Goal: Task Accomplishment & Management: Use online tool/utility

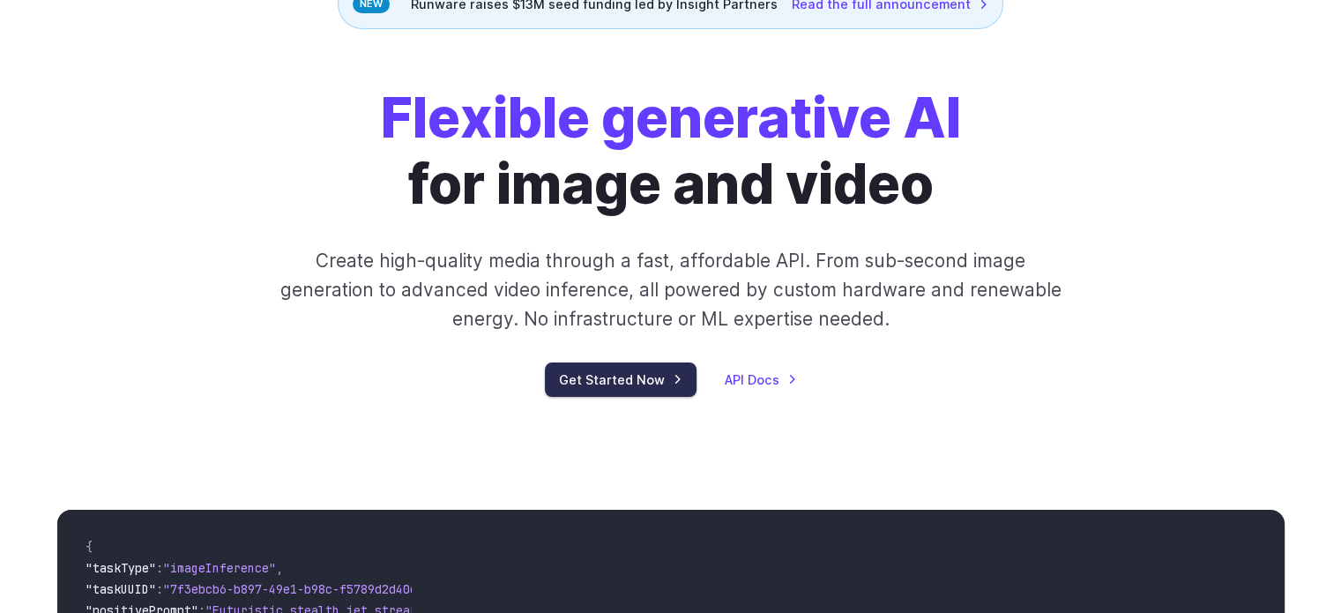
click at [650, 384] on link "Get Started Now" at bounding box center [621, 379] width 152 height 34
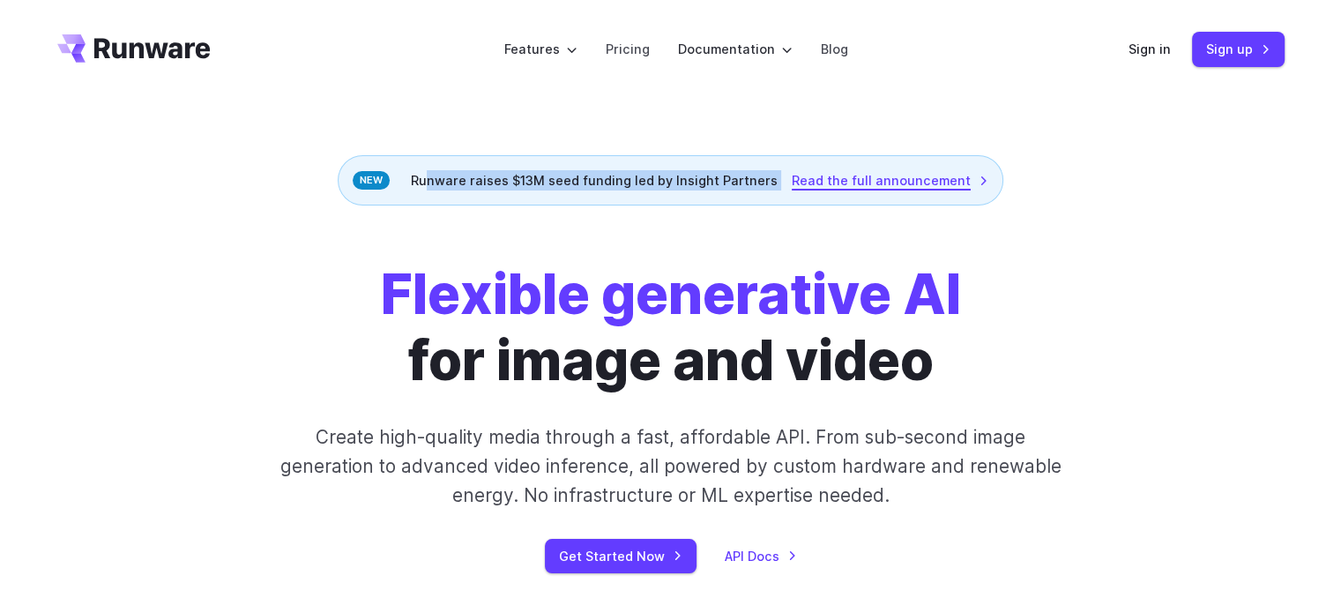
drag, startPoint x: 435, startPoint y: 185, endPoint x: 942, endPoint y: 176, distance: 507.2
click at [942, 176] on div "Runware raises $13M seed funding led by Insight Partners Read the full announce…" at bounding box center [671, 180] width 666 height 50
click at [889, 179] on link "Read the full announcement" at bounding box center [890, 180] width 197 height 20
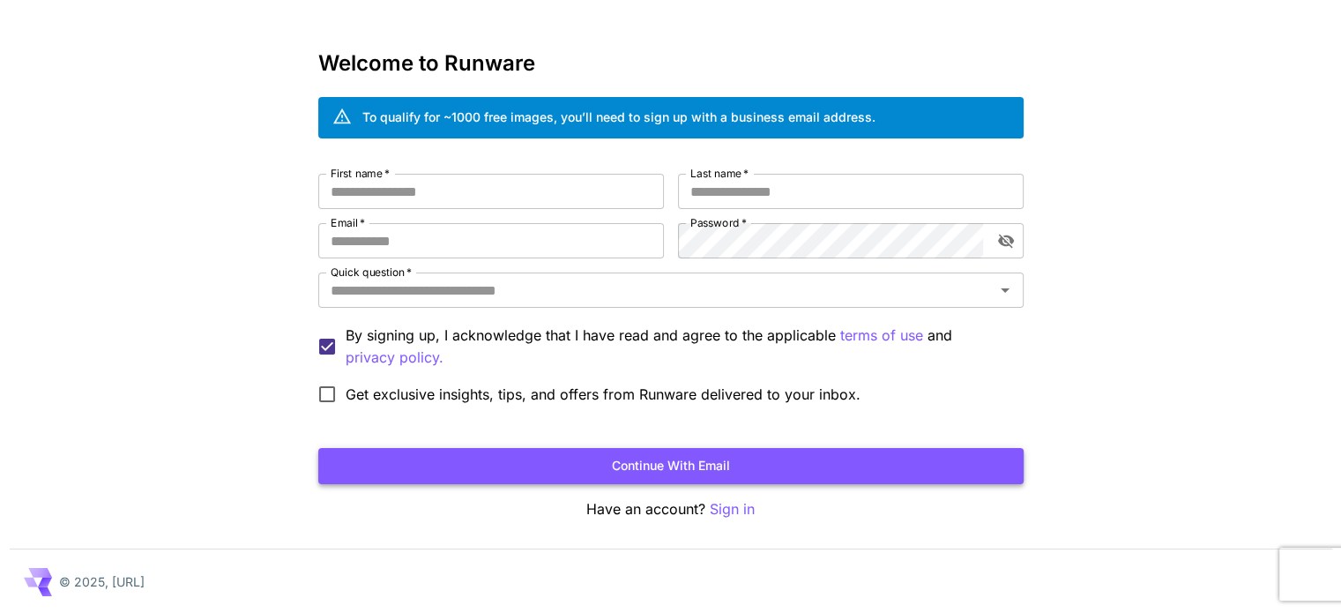
click at [627, 453] on button "Continue with email" at bounding box center [671, 466] width 706 height 36
click at [420, 191] on input "First name   *" at bounding box center [491, 191] width 346 height 35
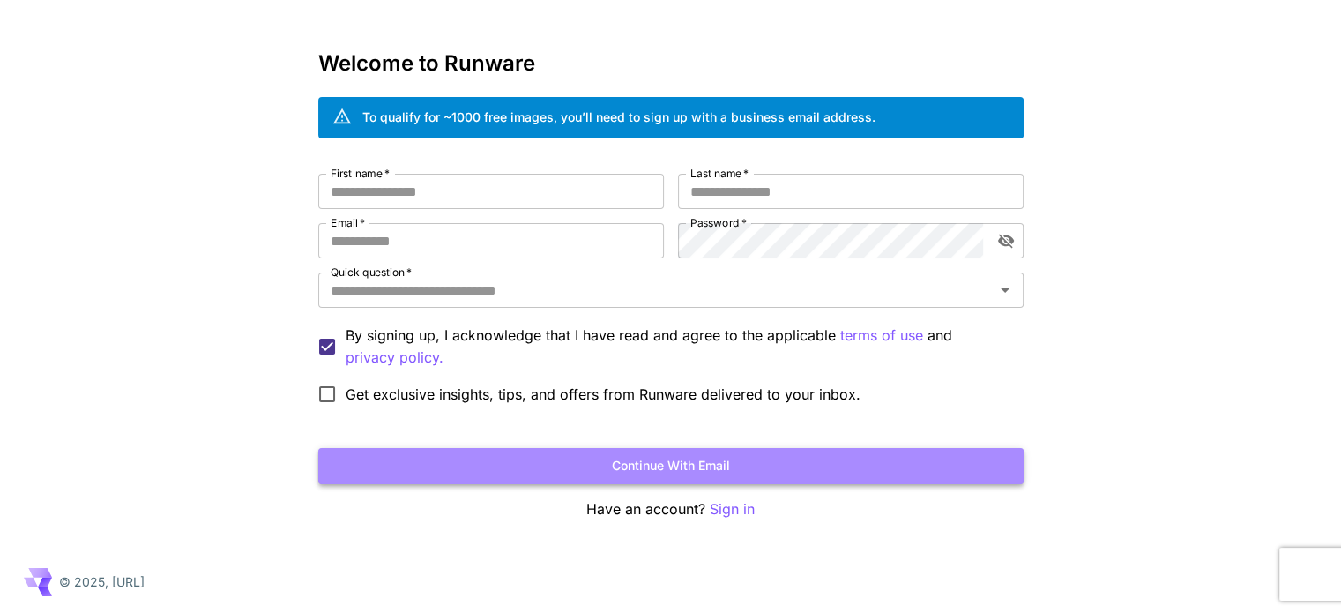
click at [629, 457] on button "Continue with email" at bounding box center [671, 466] width 706 height 36
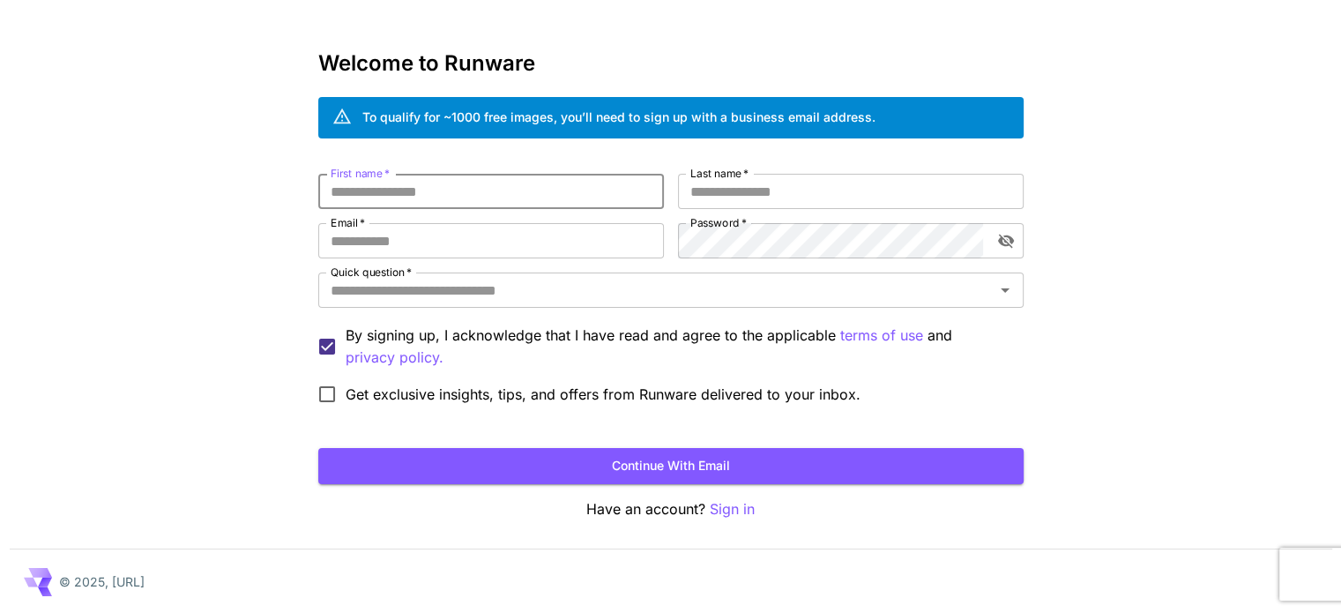
click at [422, 185] on input "First name   *" at bounding box center [491, 191] width 346 height 35
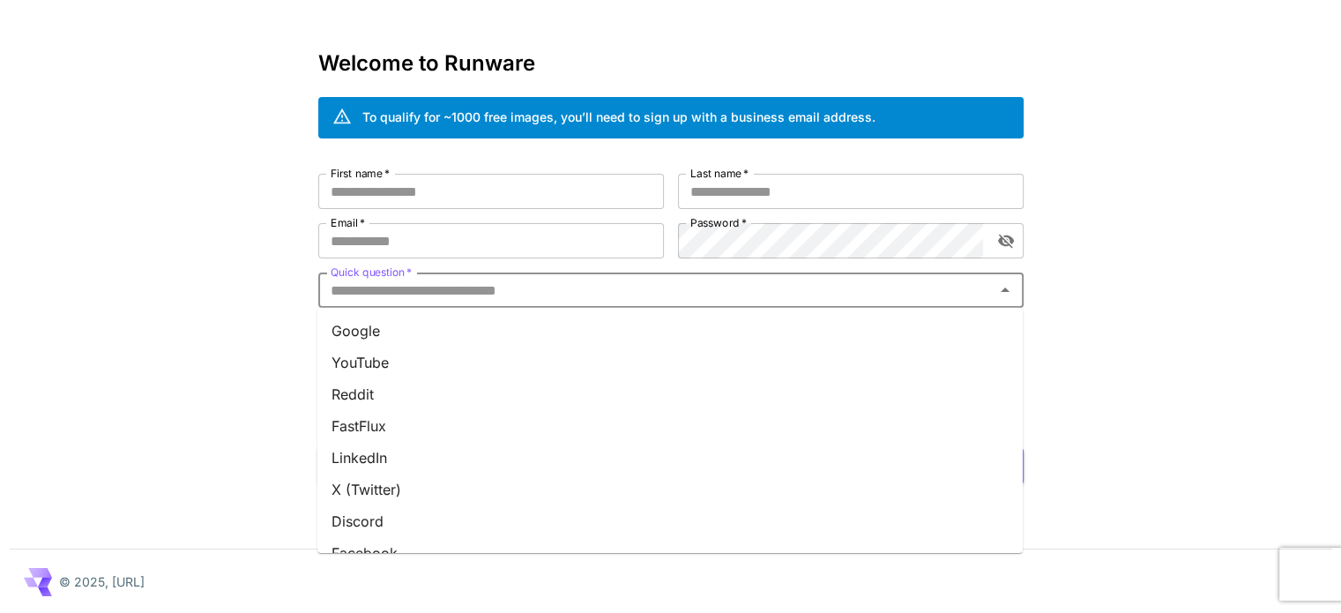
click at [420, 288] on input "Quick question   *" at bounding box center [657, 290] width 666 height 25
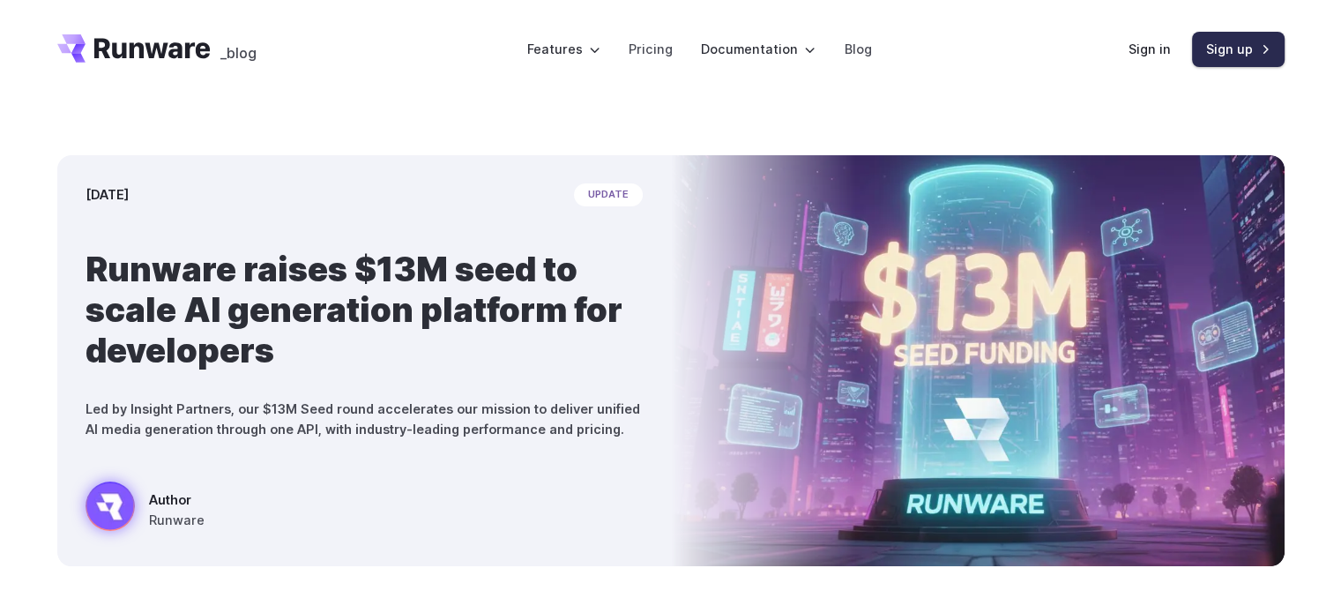
click at [1246, 52] on link "Sign up" at bounding box center [1238, 49] width 93 height 34
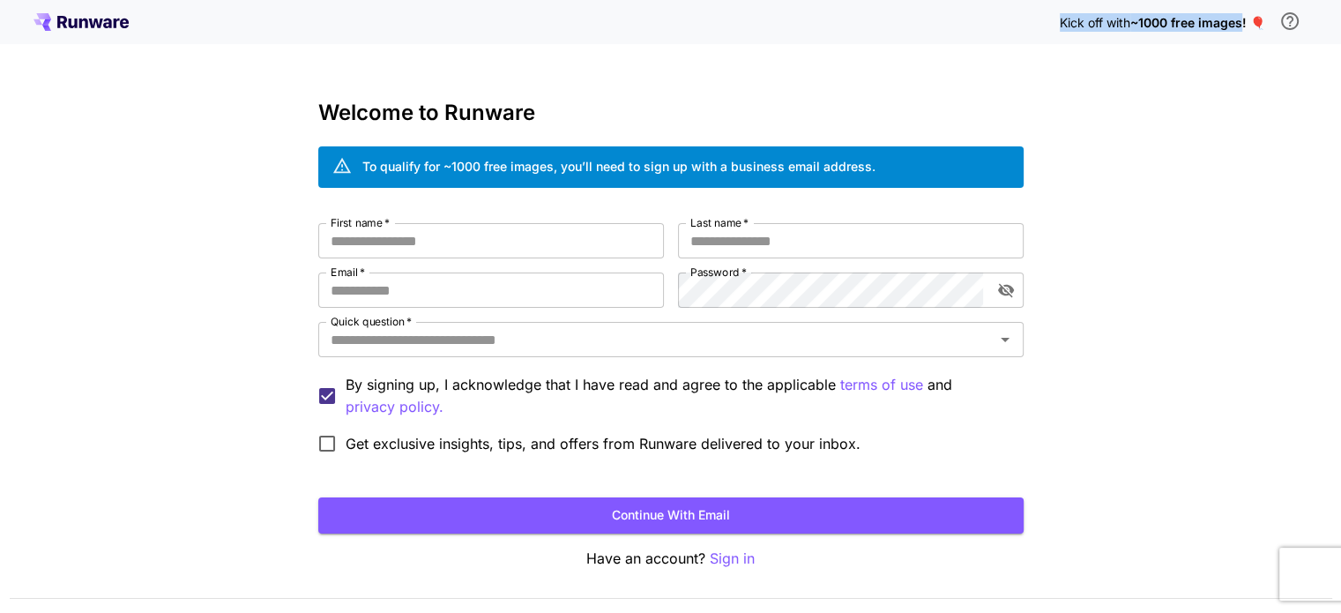
drag, startPoint x: 1051, startPoint y: 20, endPoint x: 1243, endPoint y: 39, distance: 192.3
click at [1243, 39] on div "Kick off with ~1000 free images! 🎈" at bounding box center [671, 22] width 1274 height 37
click at [455, 237] on input "First name   *" at bounding box center [491, 240] width 346 height 35
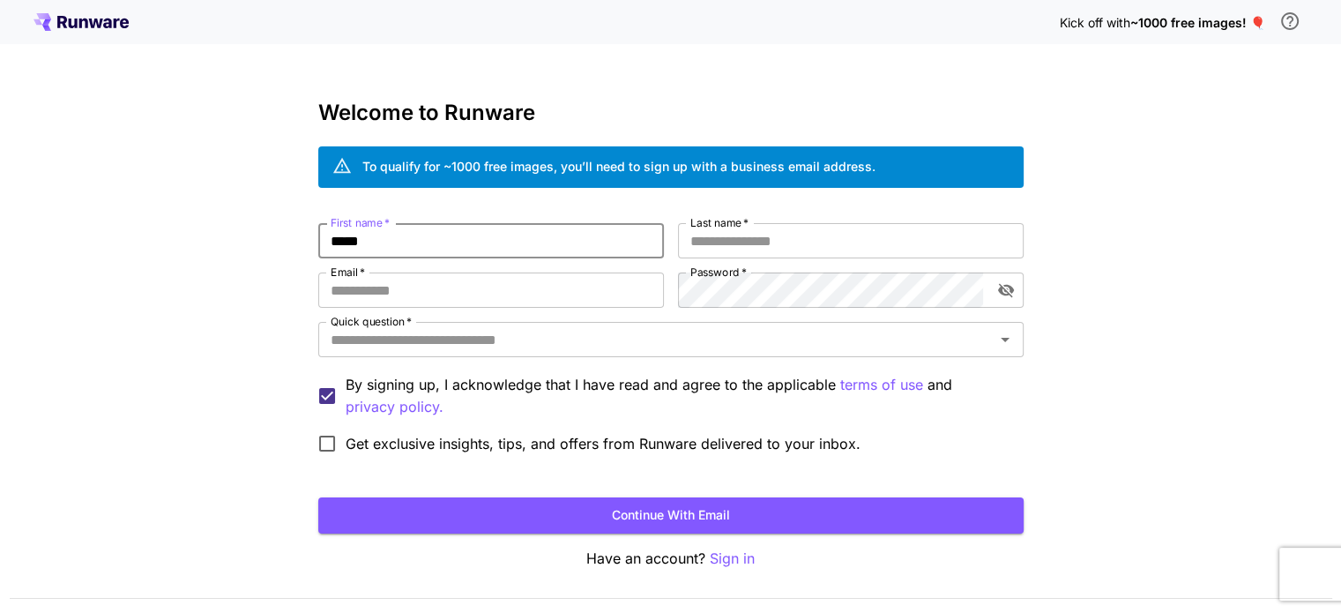
type input "*****"
click at [724, 221] on label "Last name   *" at bounding box center [720, 222] width 58 height 15
click at [724, 223] on input "Last name   *" at bounding box center [851, 240] width 346 height 35
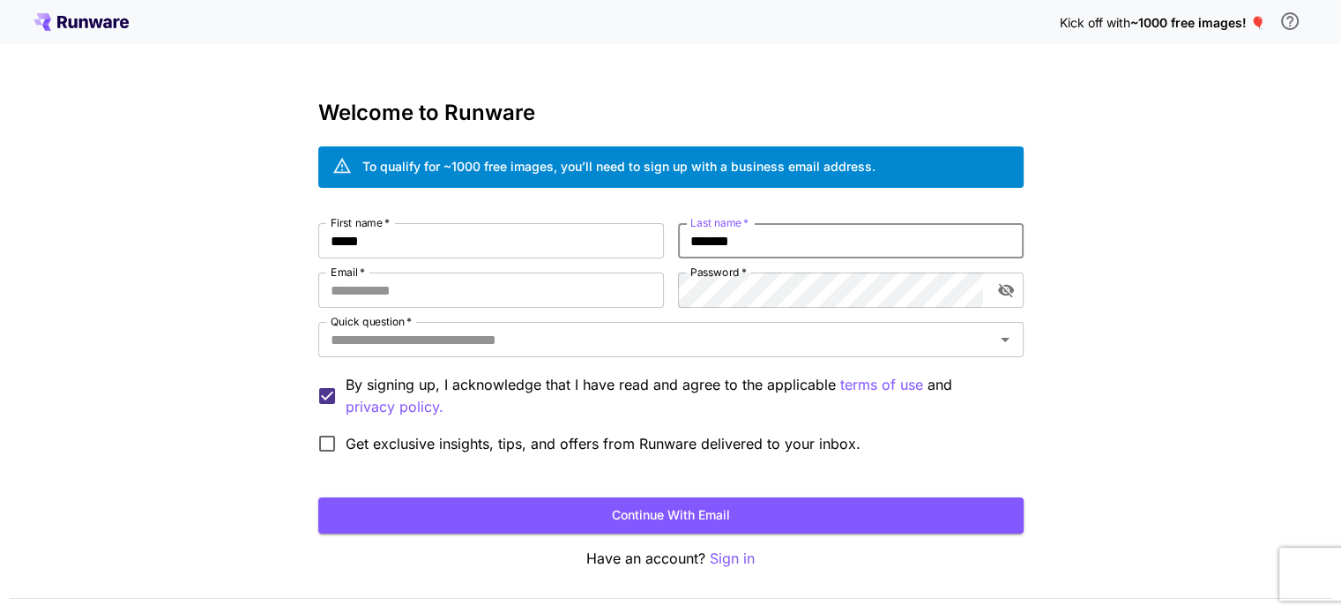
type input "*******"
click at [1009, 288] on icon "toggle password visibility" at bounding box center [1006, 291] width 16 height 14
click at [463, 295] on input "Email   *" at bounding box center [491, 290] width 346 height 35
click at [443, 289] on input "Email   *" at bounding box center [491, 290] width 346 height 35
click at [446, 352] on div "Quick question   *" at bounding box center [671, 339] width 706 height 35
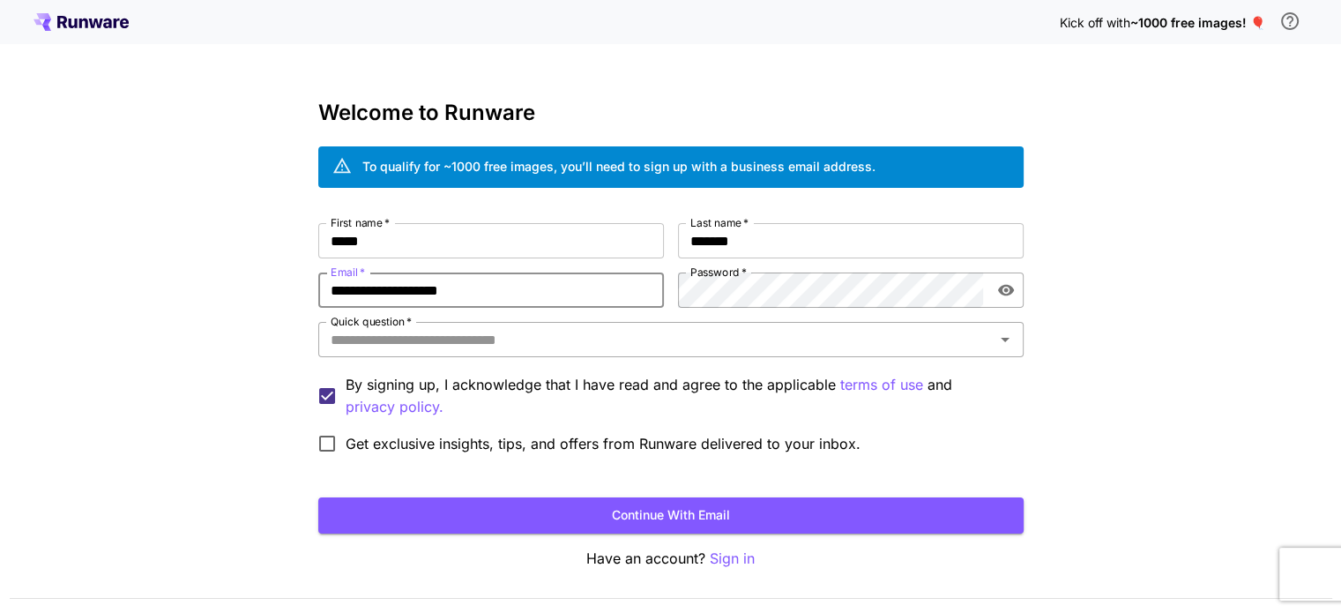
type input "**********"
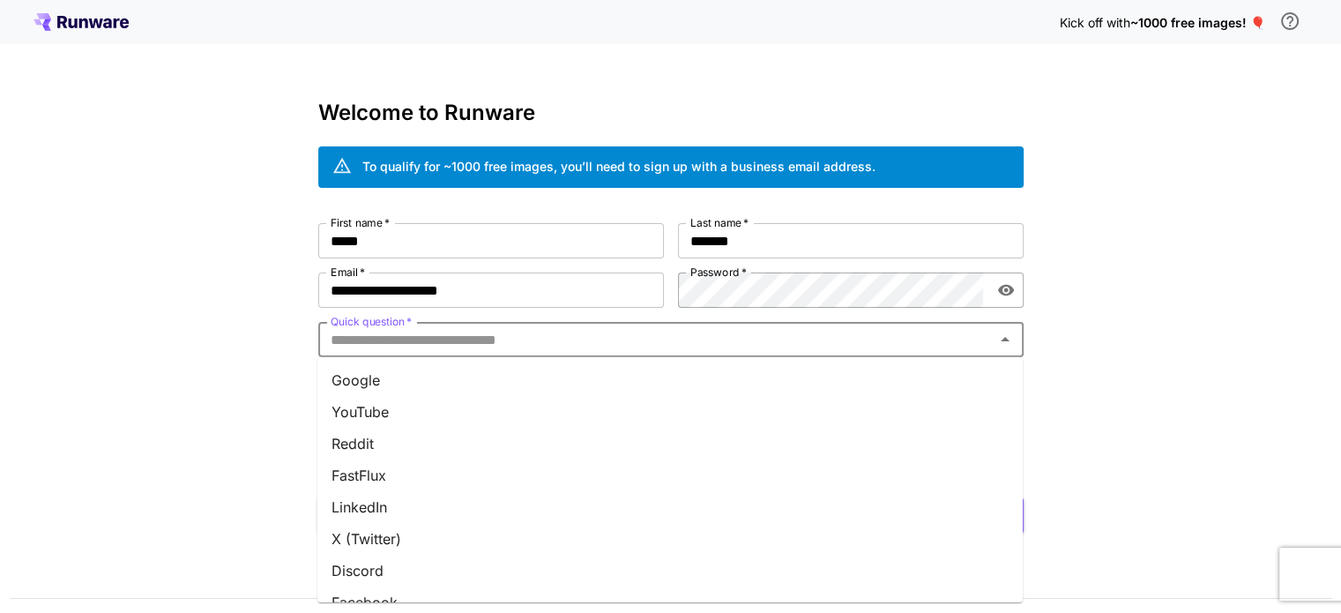
click at [373, 408] on li "YouTube" at bounding box center [671, 412] width 706 height 32
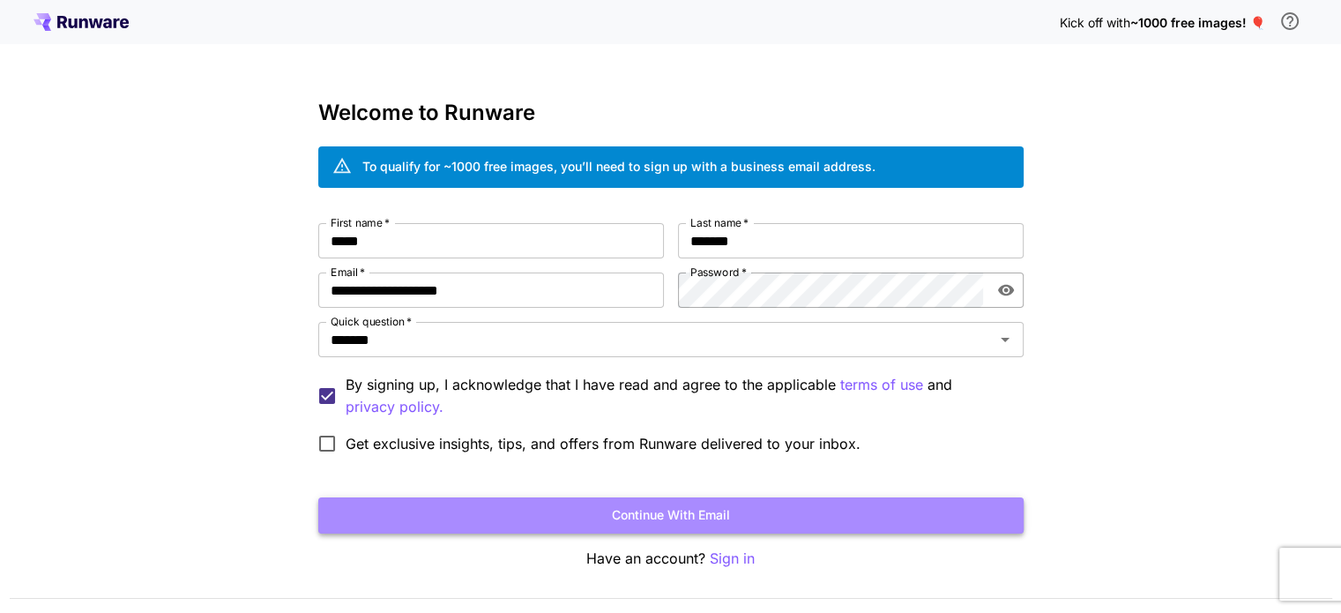
click at [635, 512] on button "Continue with email" at bounding box center [671, 515] width 706 height 36
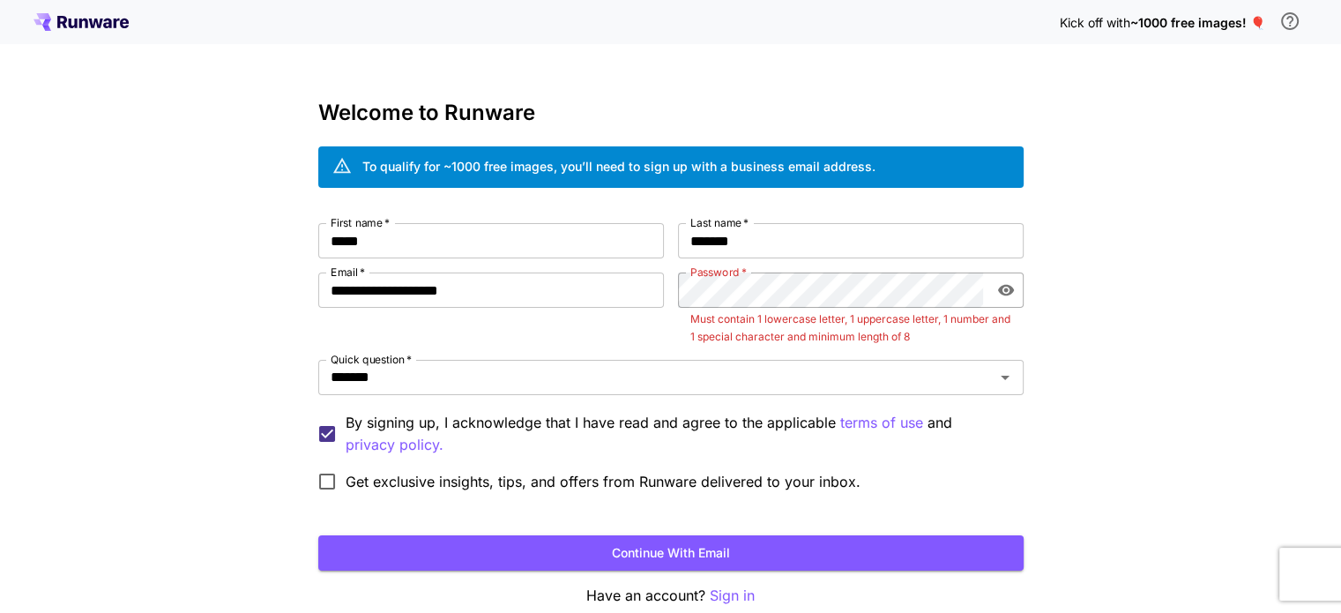
click at [646, 334] on div "**********" at bounding box center [491, 309] width 346 height 73
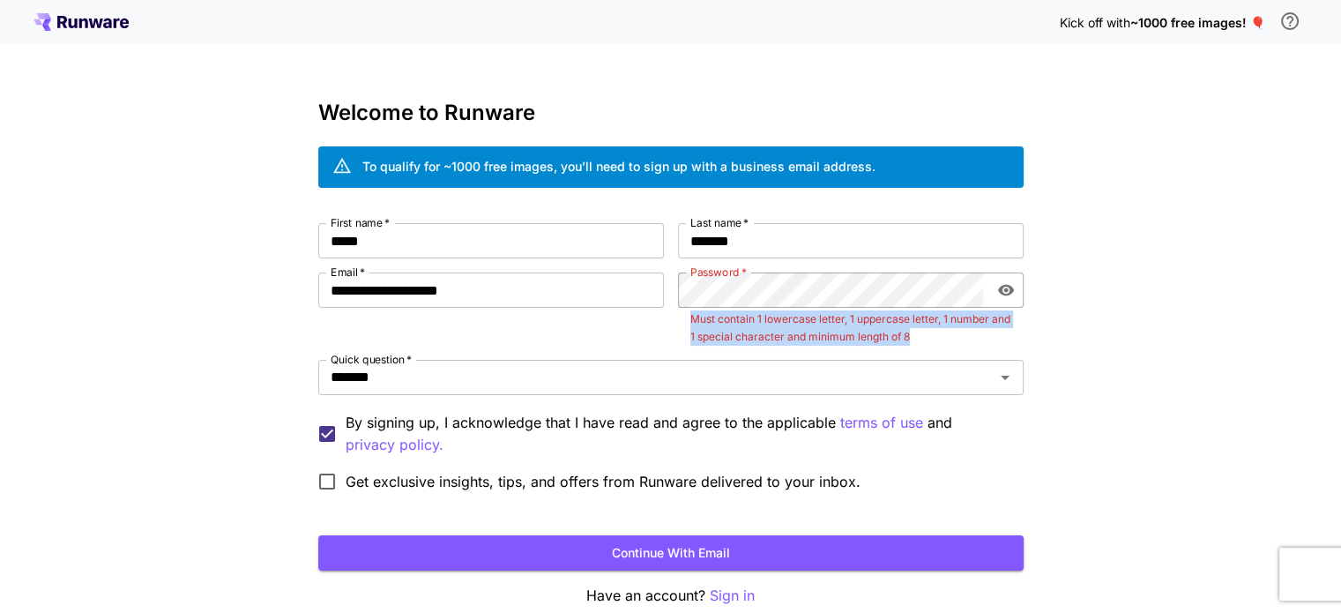
drag, startPoint x: 971, startPoint y: 343, endPoint x: 679, endPoint y: 324, distance: 292.6
click at [679, 324] on div "Password   * Password   * Must contain 1 lowercase letter, 1 uppercase letter, …" at bounding box center [851, 309] width 346 height 73
copy p "Must contain 1 lowercase letter, 1 uppercase letter, 1 number and 1 special cha…"
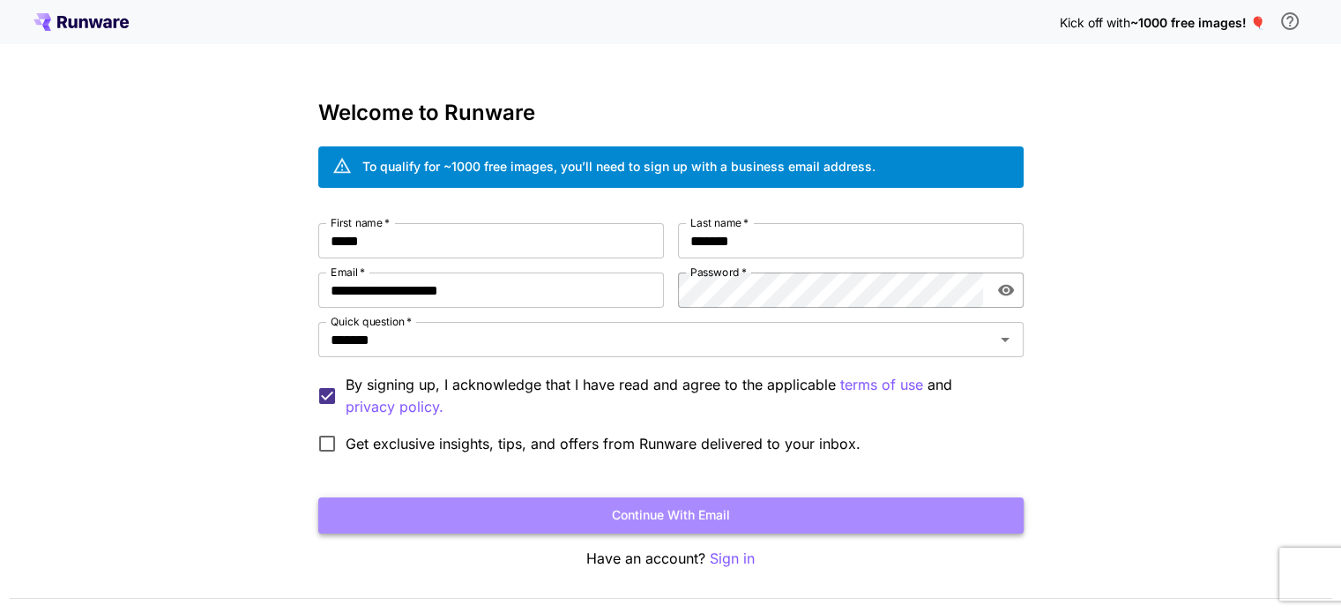
click at [753, 519] on button "Continue with email" at bounding box center [671, 515] width 706 height 36
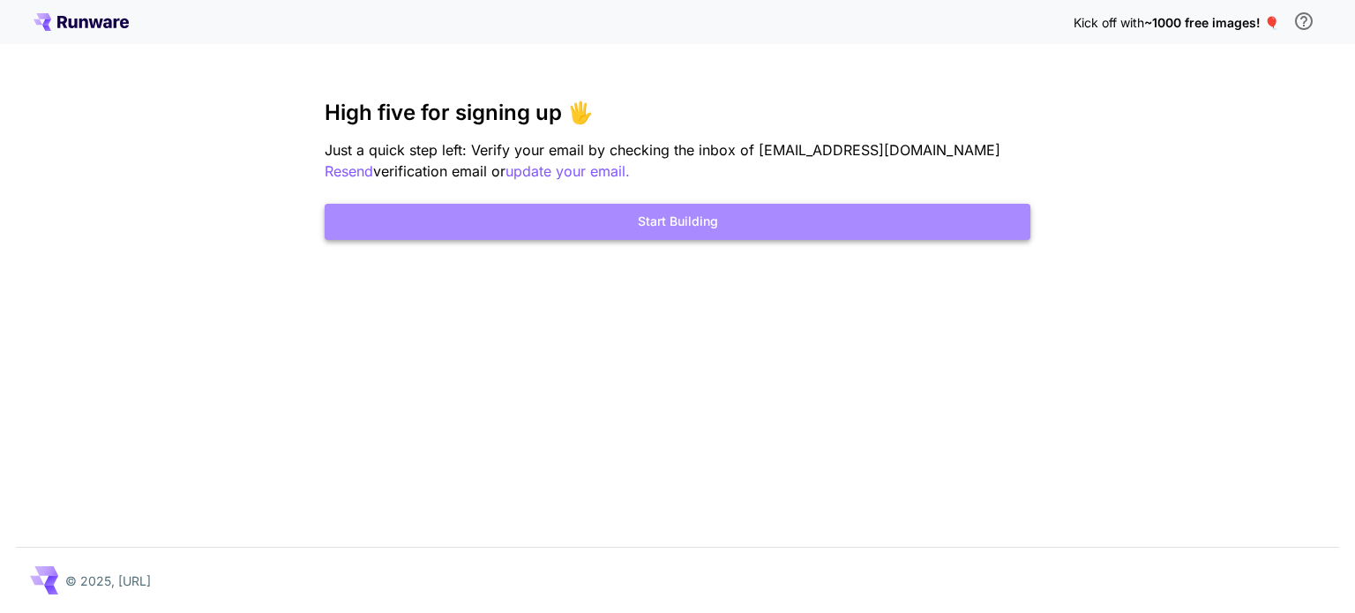
click at [600, 224] on button "Start Building" at bounding box center [678, 222] width 706 height 36
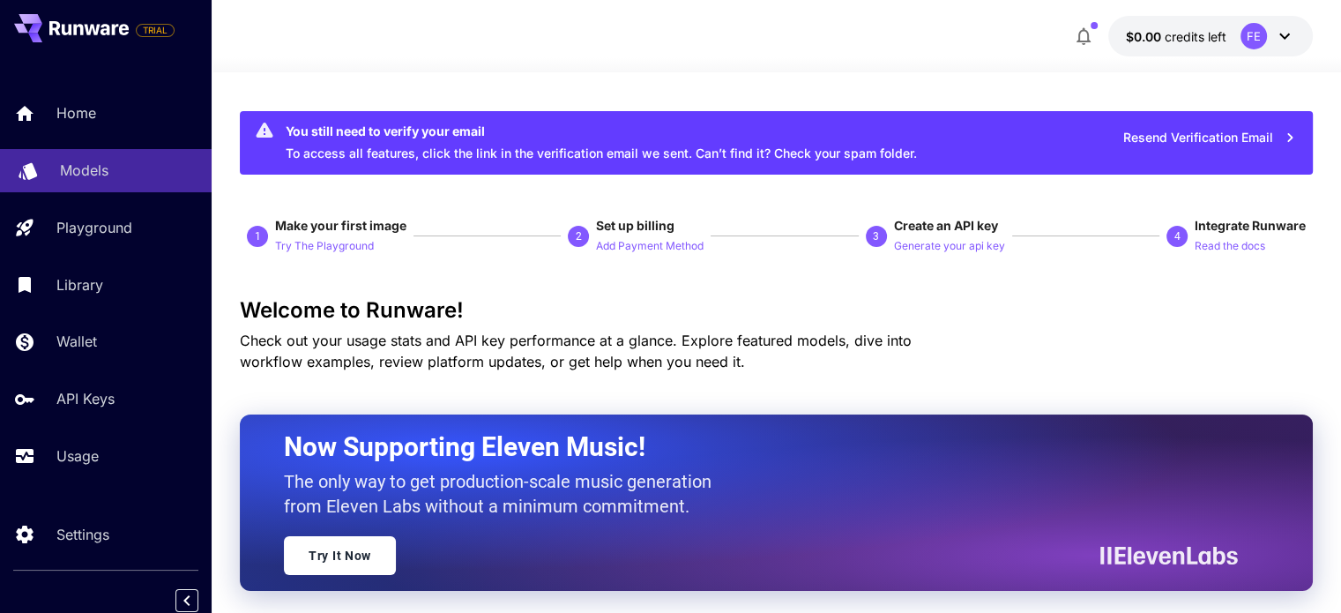
click at [91, 175] on p "Models" at bounding box center [84, 170] width 49 height 21
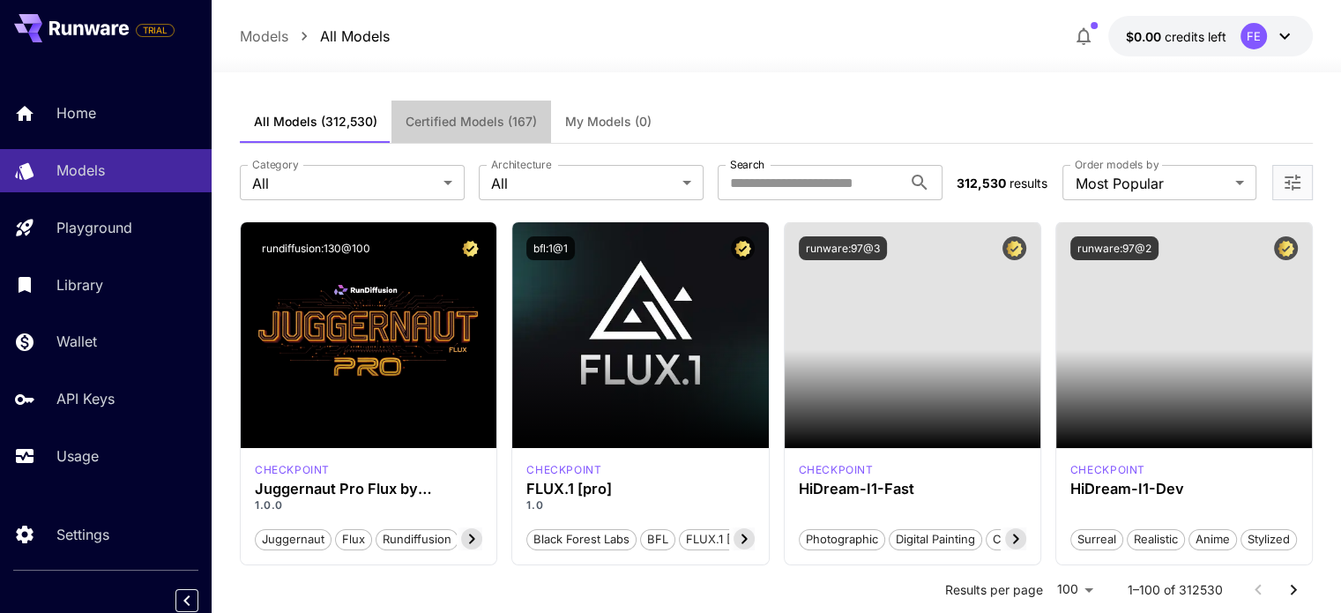
click at [429, 127] on span "Certified Models (167)" at bounding box center [471, 122] width 131 height 16
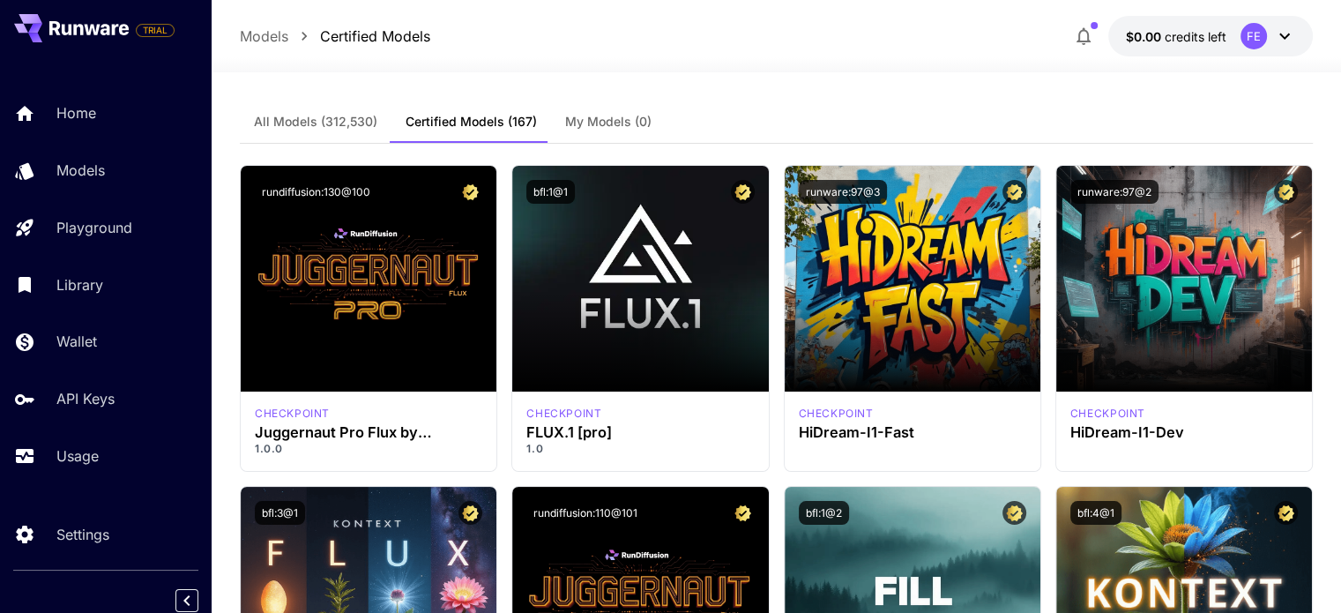
click at [605, 108] on button "My Models (0)" at bounding box center [608, 122] width 115 height 42
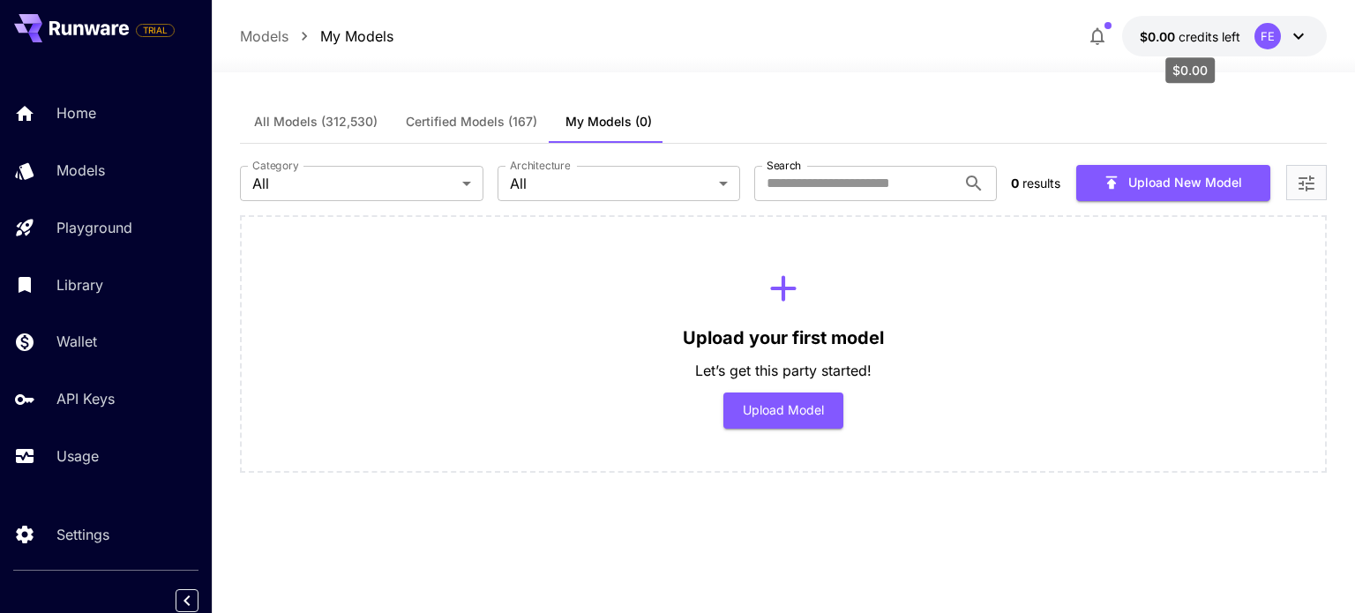
click at [1168, 36] on span "$0.00" at bounding box center [1158, 36] width 39 height 15
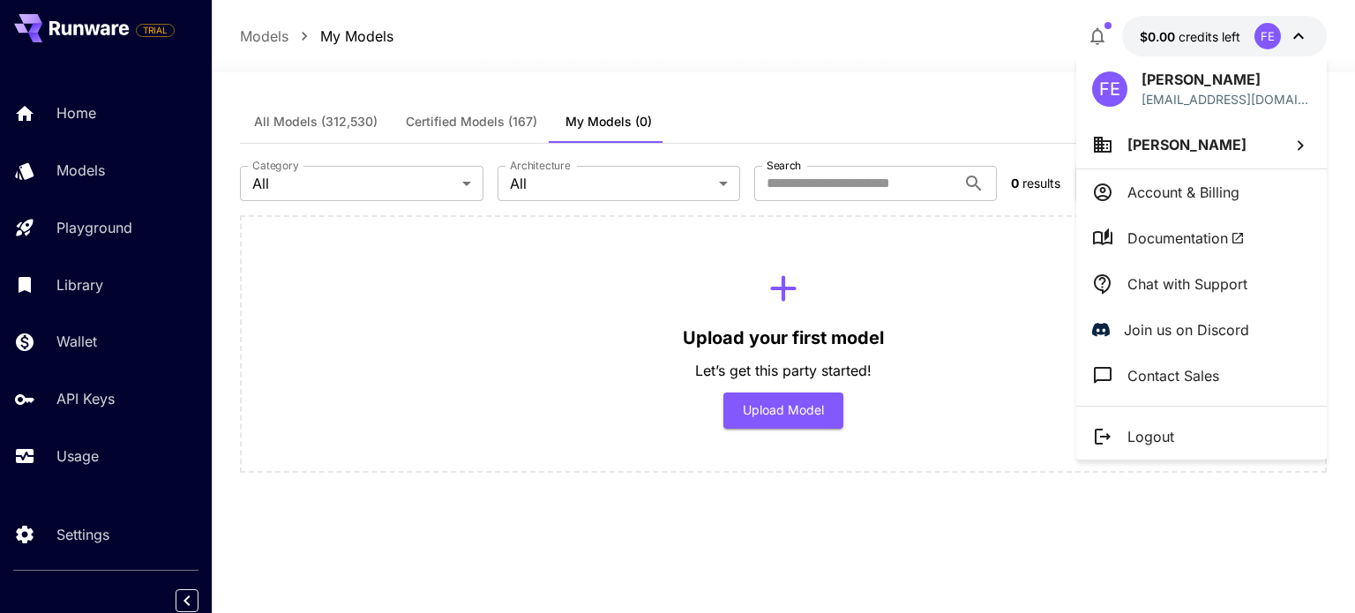
click at [1165, 38] on div at bounding box center [677, 306] width 1355 height 613
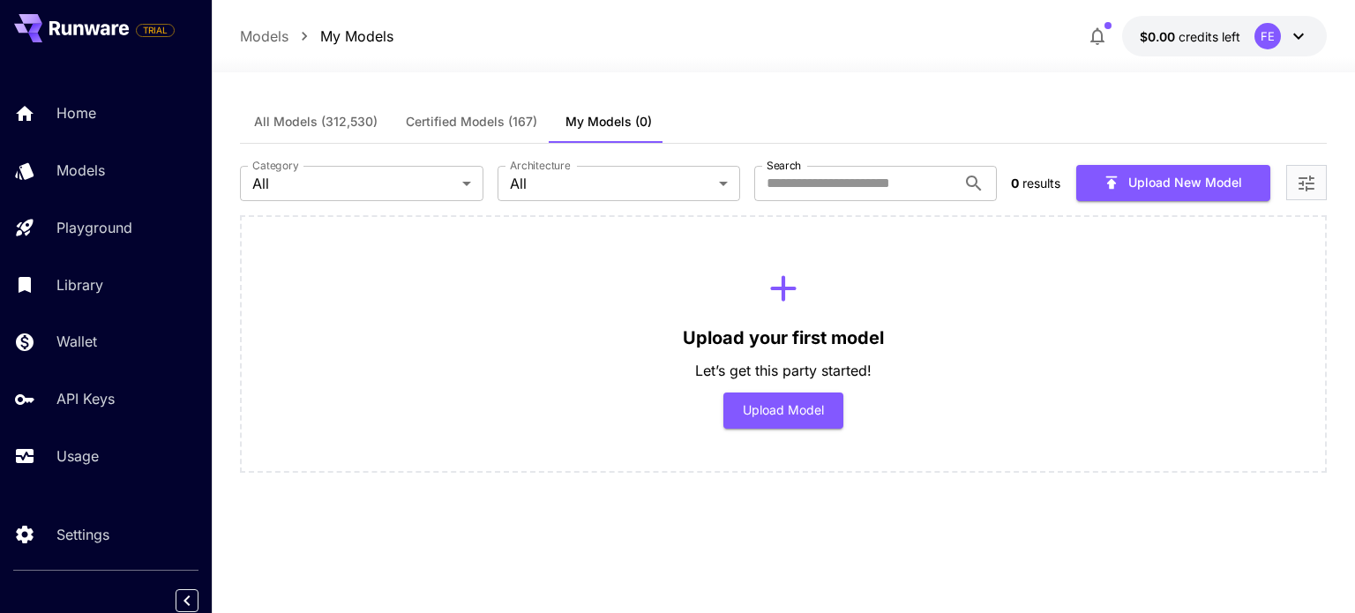
click at [785, 64] on div at bounding box center [783, 61] width 1143 height 21
click at [748, 407] on button "Upload Model" at bounding box center [783, 410] width 121 height 36
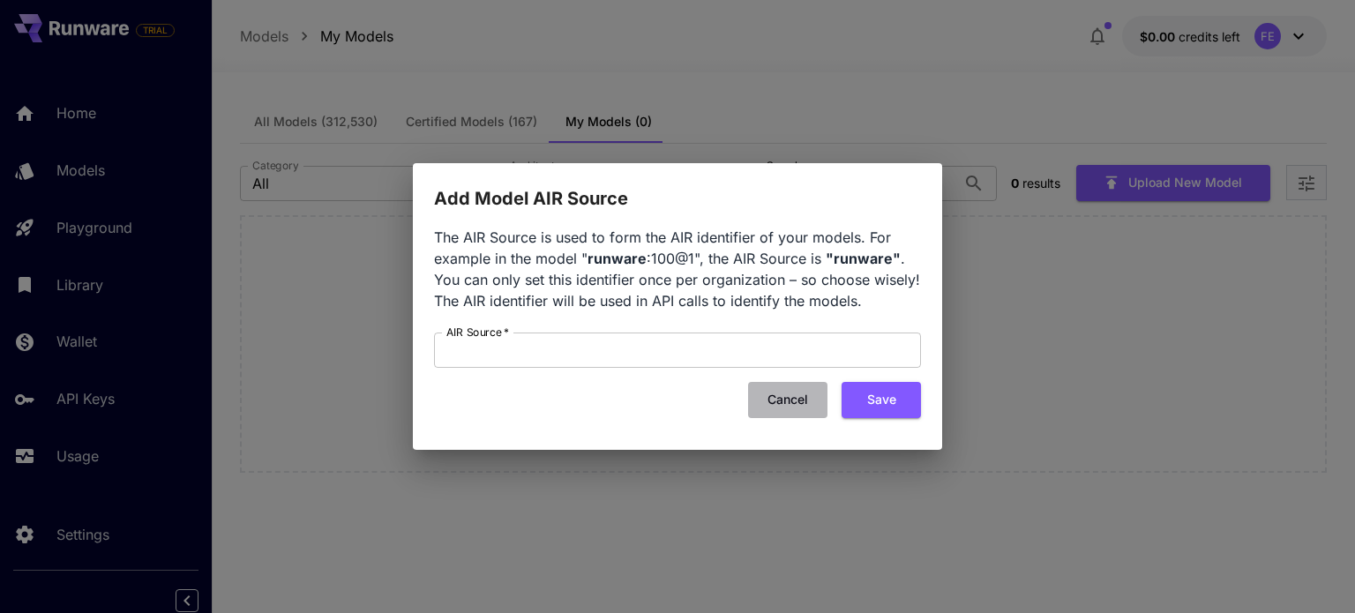
click at [785, 405] on button "Cancel" at bounding box center [787, 400] width 79 height 36
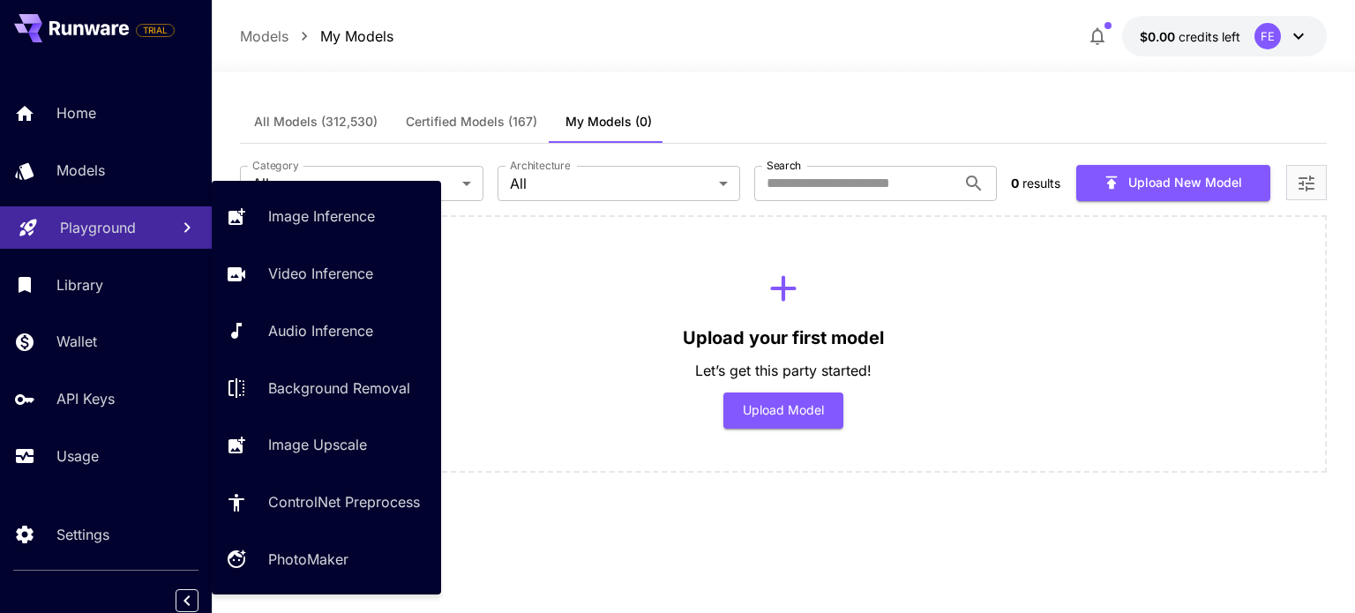
click at [80, 231] on p "Playground" at bounding box center [98, 227] width 76 height 21
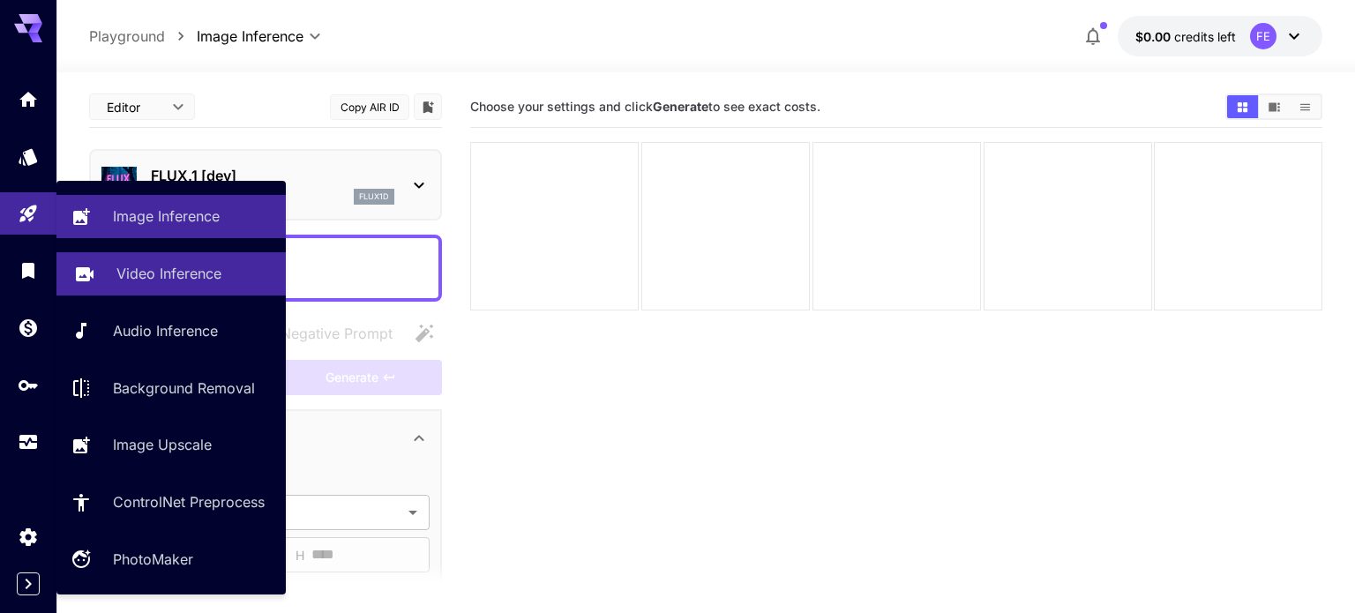
click at [157, 284] on p "Video Inference" at bounding box center [168, 273] width 105 height 21
type input "**********"
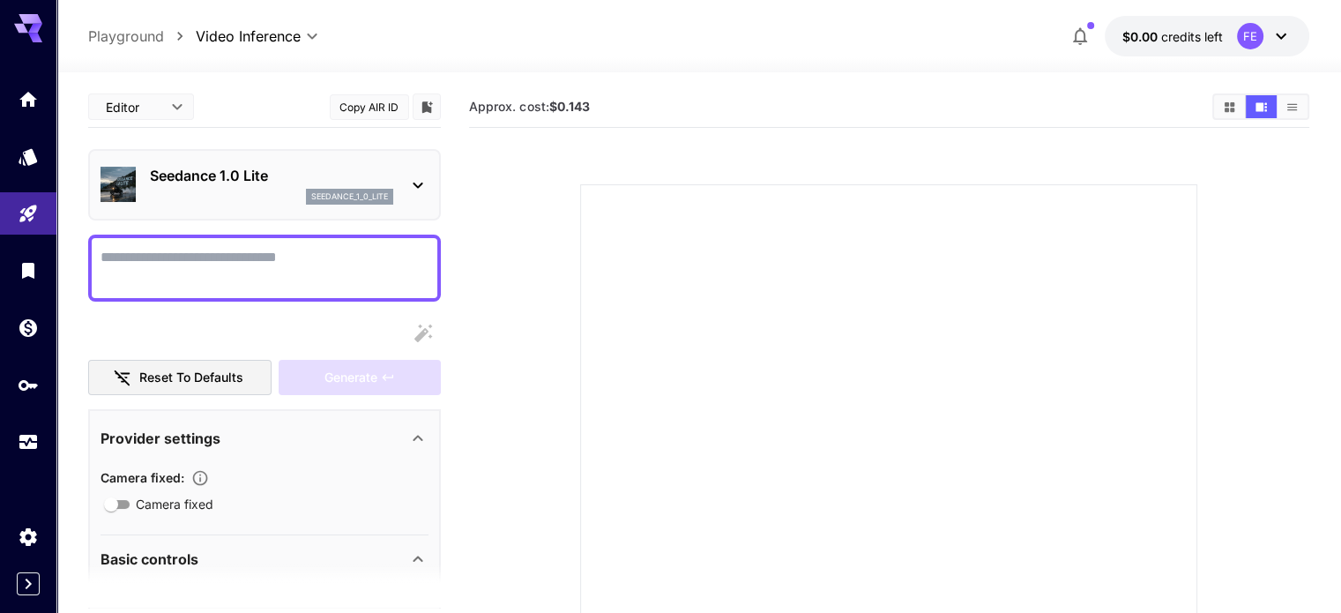
click at [177, 257] on textarea "Camera fixed" at bounding box center [265, 268] width 328 height 42
click at [406, 183] on div "Seedance 1.0 Lite seedance_1_0_lite" at bounding box center [265, 185] width 328 height 54
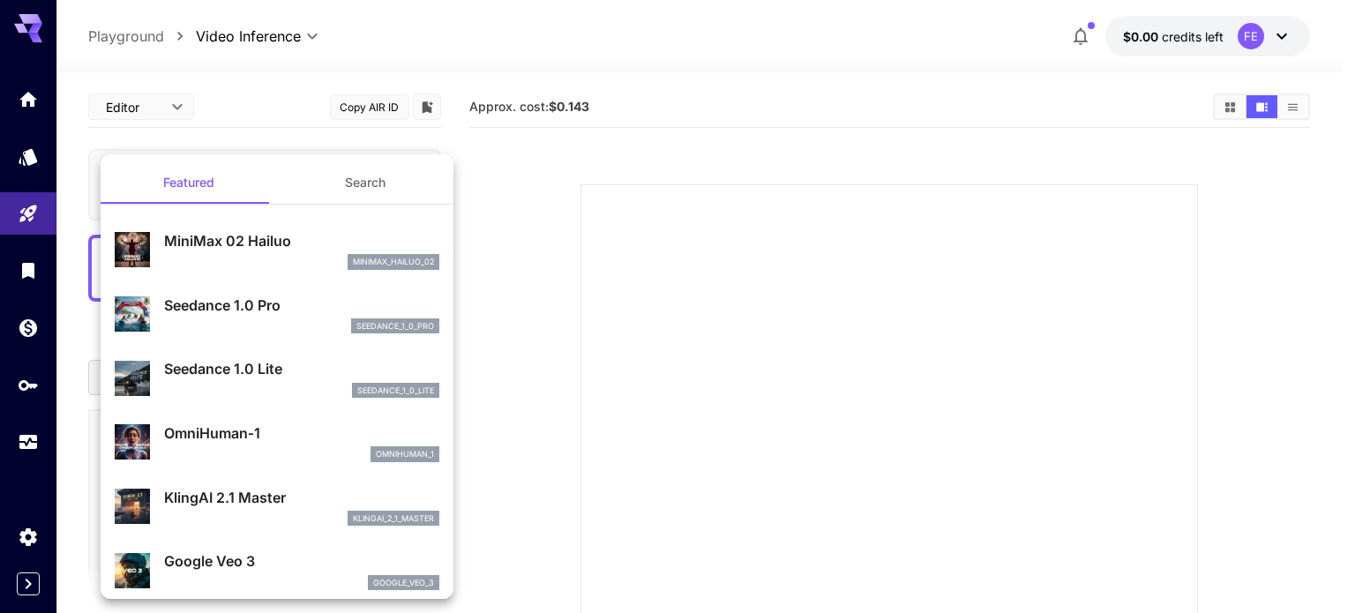
click at [342, 183] on button "Search" at bounding box center [365, 182] width 176 height 42
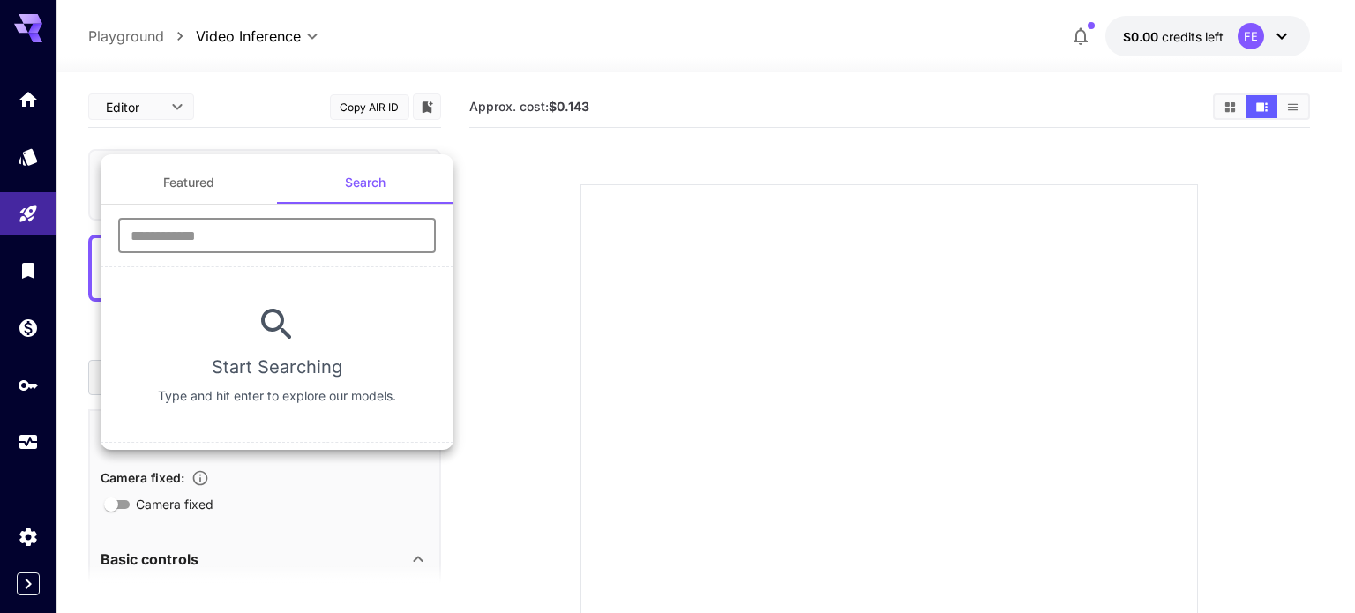
click at [176, 225] on input "text" at bounding box center [277, 235] width 318 height 35
click at [826, 329] on div at bounding box center [677, 306] width 1355 height 613
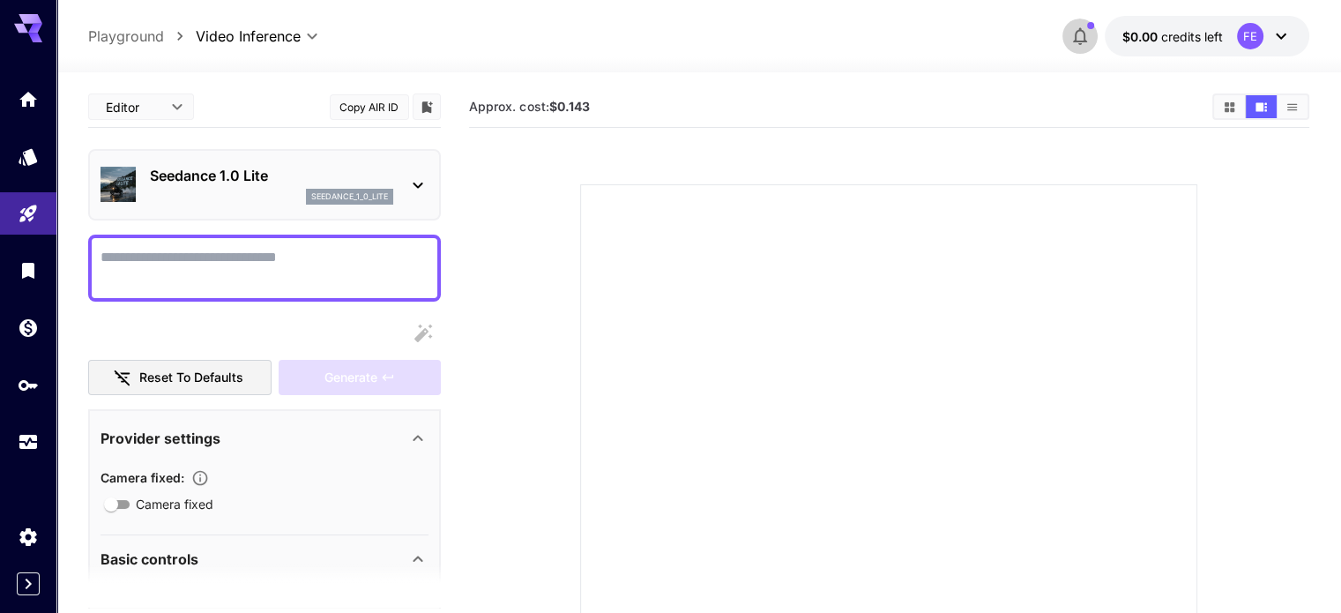
click at [1087, 36] on icon "button" at bounding box center [1080, 36] width 21 height 21
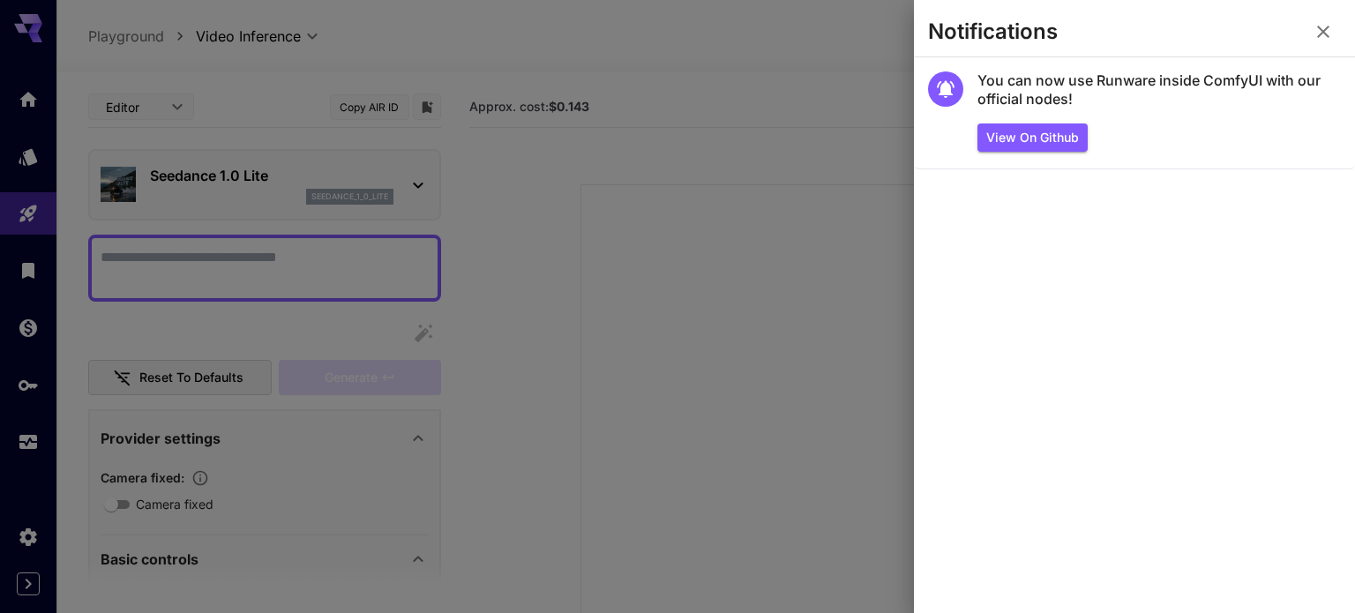
drag, startPoint x: 648, startPoint y: 207, endPoint x: 981, endPoint y: 4, distance: 389.5
click at [654, 204] on div at bounding box center [677, 306] width 1355 height 613
